Goal: Contribute content: Add original content to the website for others to see

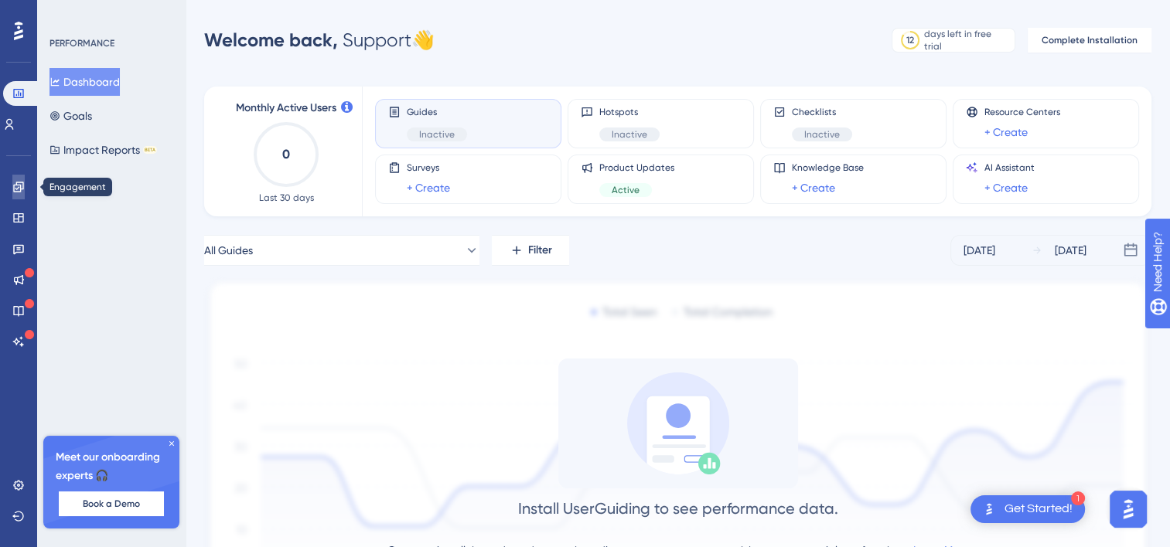
click at [22, 183] on icon at bounding box center [18, 187] width 10 height 10
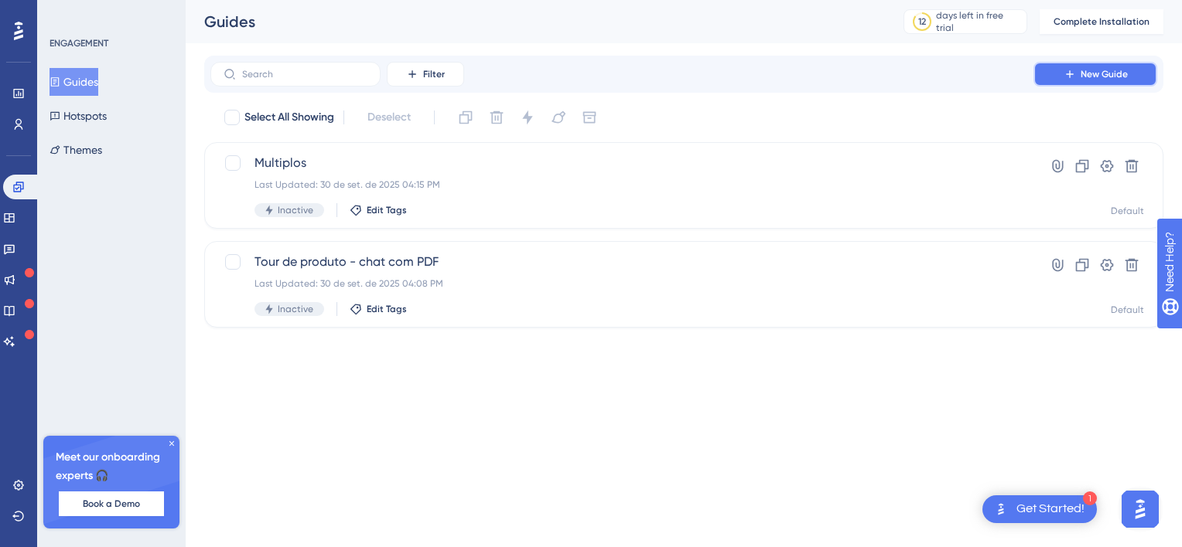
click at [1120, 73] on span "New Guide" at bounding box center [1103, 74] width 47 height 12
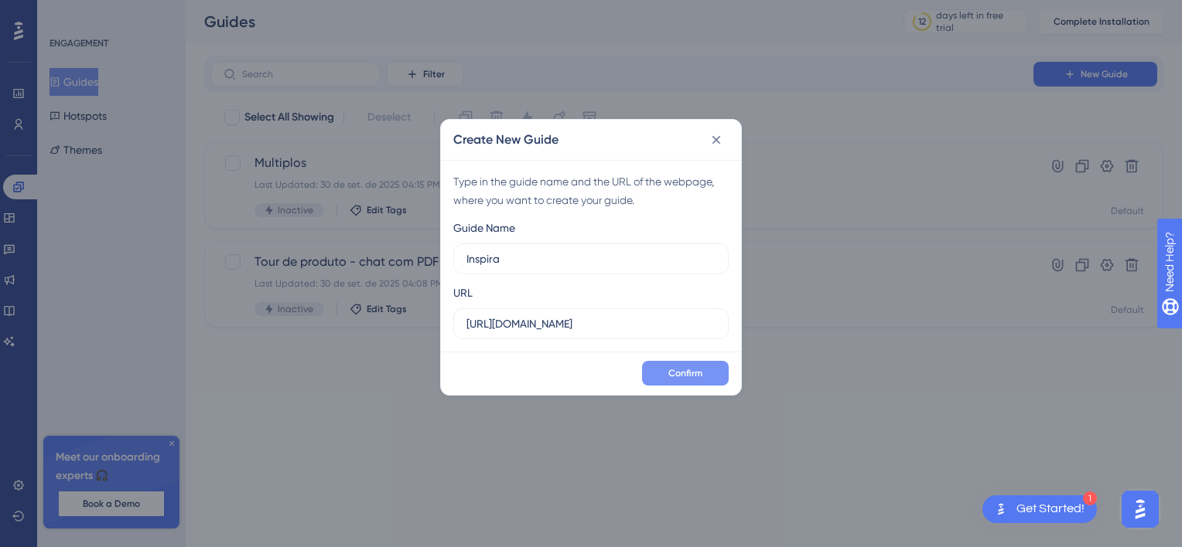
type input "Inspira"
click at [678, 370] on span "Confirm" at bounding box center [685, 373] width 34 height 12
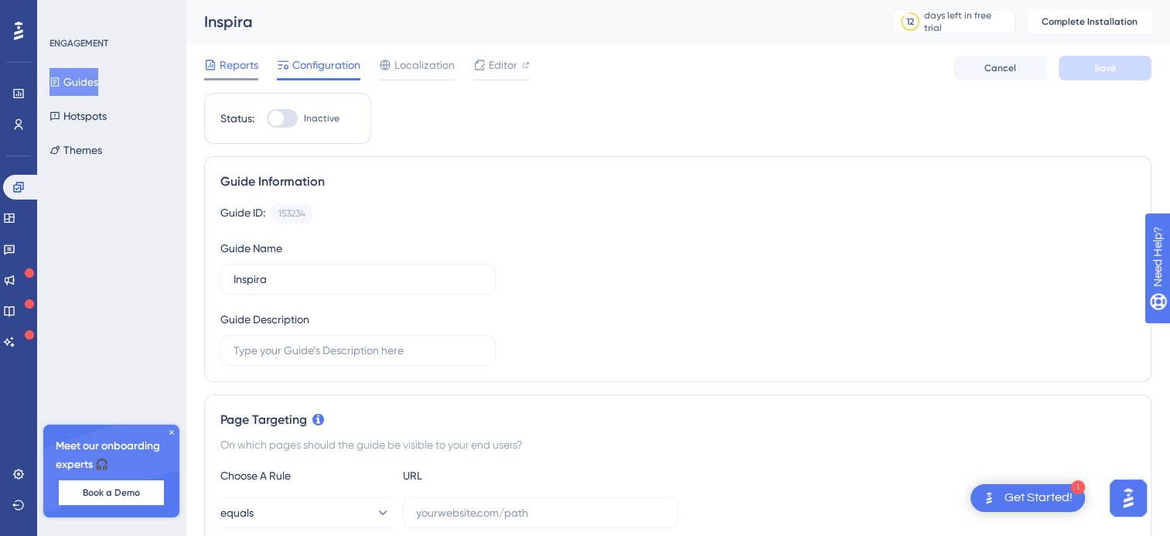
click at [244, 72] on span "Reports" at bounding box center [239, 65] width 39 height 19
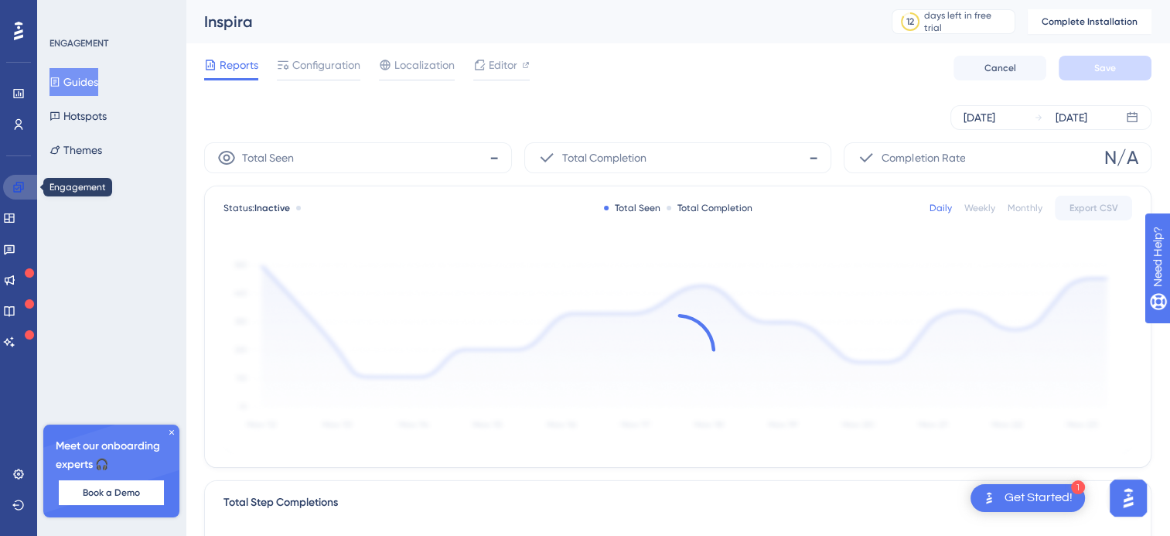
click at [15, 184] on icon at bounding box center [18, 187] width 12 height 12
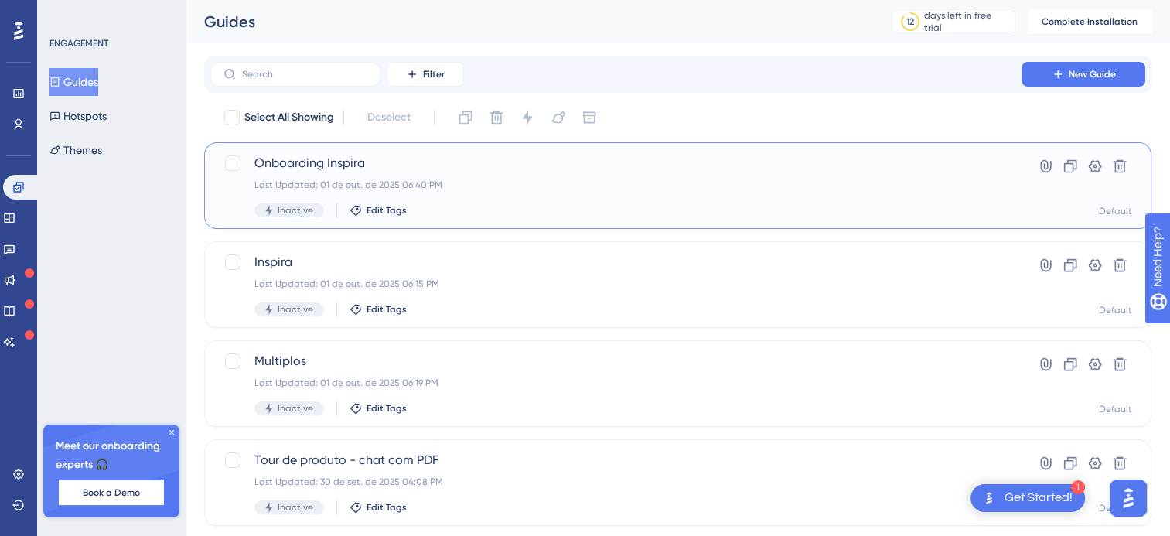
click at [554, 174] on div "Onboarding Inspira Last Updated: [DATE] 06:40 PM Inactive Edit Tags" at bounding box center [615, 185] width 723 height 63
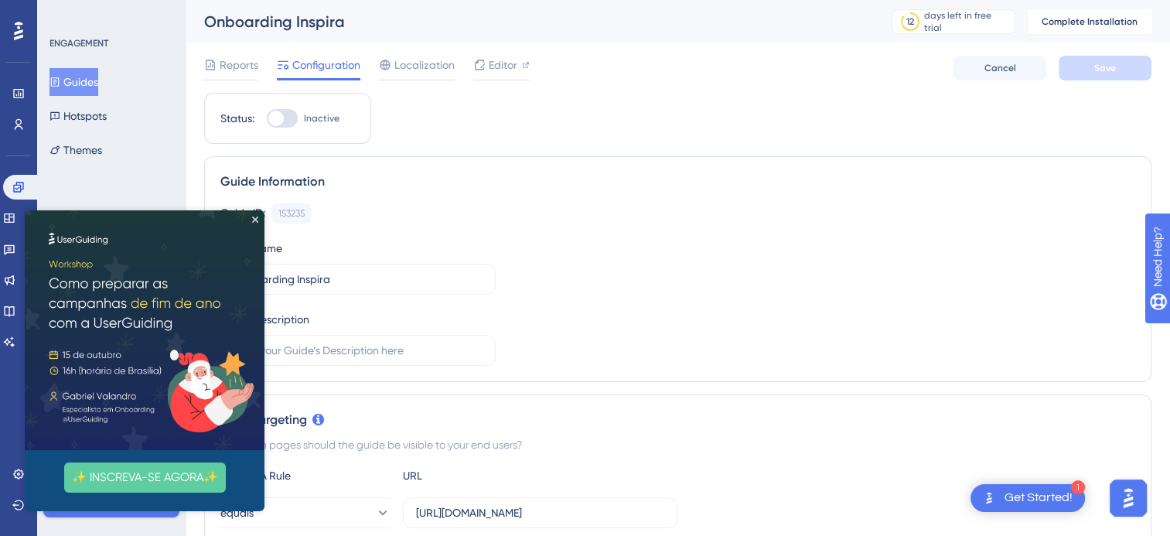
click at [254, 213] on img at bounding box center [145, 330] width 240 height 240
click at [506, 59] on span "Editor" at bounding box center [503, 65] width 29 height 19
